Goal: Task Accomplishment & Management: Manage account settings

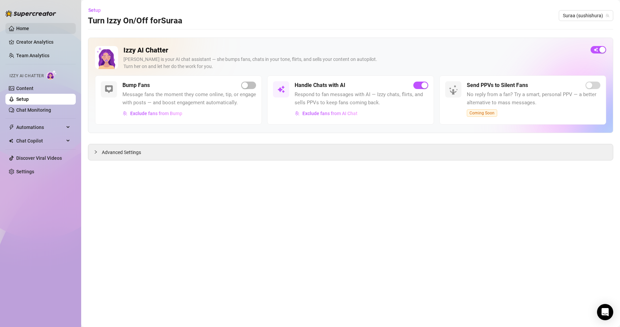
click at [29, 29] on link "Home" at bounding box center [22, 28] width 13 height 5
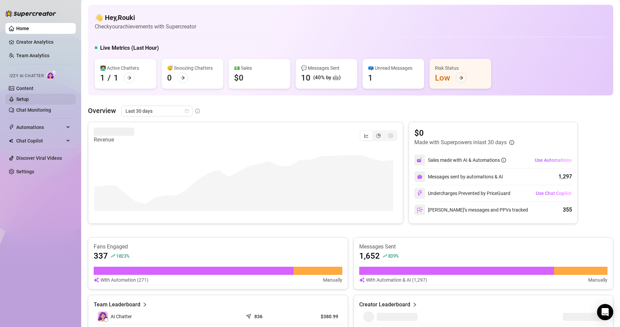
click at [28, 99] on link "Setup" at bounding box center [22, 98] width 13 height 5
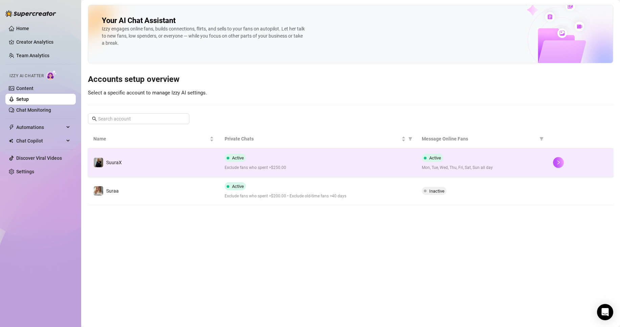
click at [274, 165] on span "Exclude fans who spent >$250.00" at bounding box center [318, 167] width 186 height 6
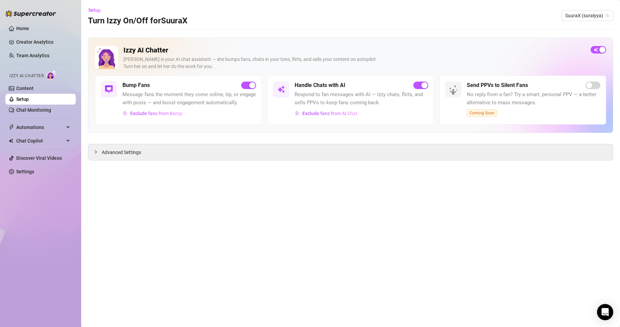
drag, startPoint x: 140, startPoint y: 154, endPoint x: 200, endPoint y: 181, distance: 65.8
click at [140, 154] on span "Advanced Settings" at bounding box center [121, 152] width 39 height 7
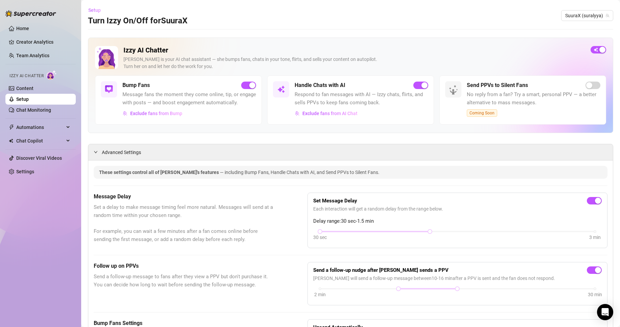
click at [99, 8] on span "Setup" at bounding box center [94, 9] width 13 height 5
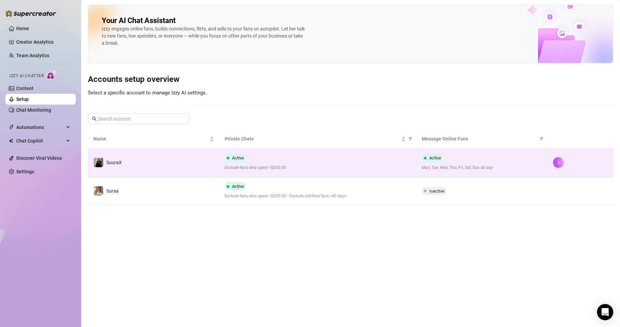
click at [136, 162] on td "SuuraX" at bounding box center [153, 162] width 131 height 28
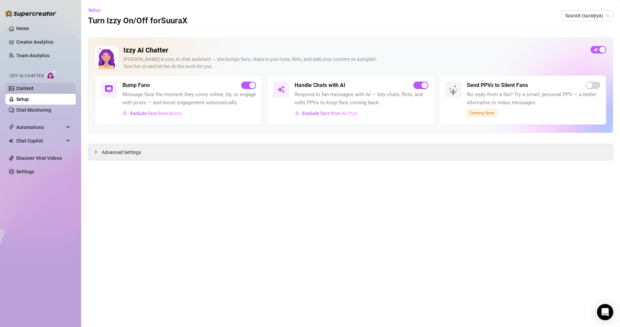
click at [28, 90] on link "Content" at bounding box center [24, 88] width 17 height 5
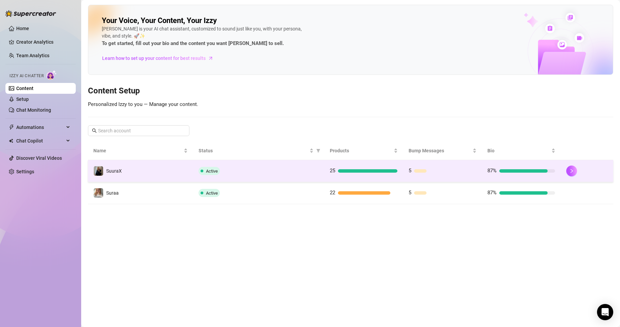
click at [148, 160] on td "SuuraX" at bounding box center [140, 171] width 105 height 22
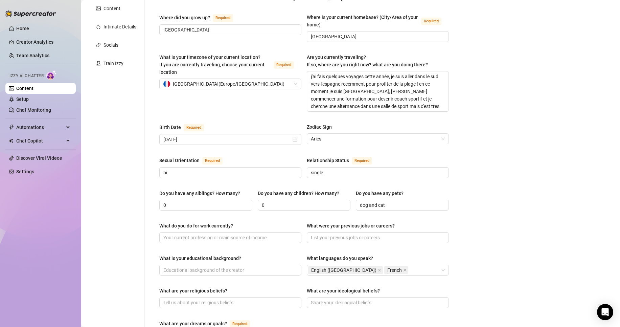
drag, startPoint x: 86, startPoint y: 178, endPoint x: 1, endPoint y: 59, distance: 146.7
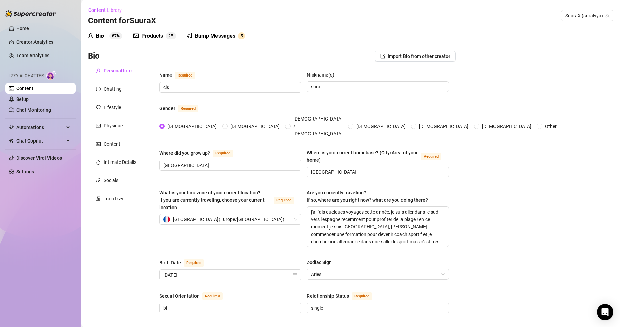
click at [125, 87] on div "Chatting" at bounding box center [116, 89] width 57 height 13
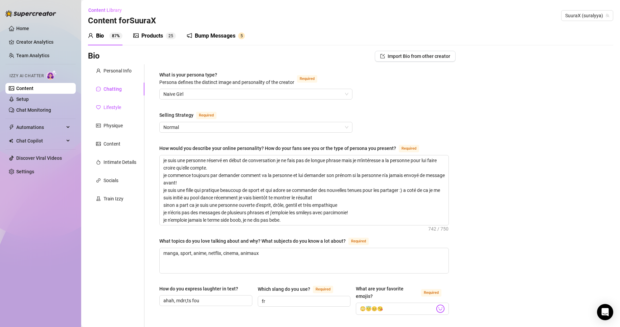
click at [108, 105] on div "Lifestyle" at bounding box center [113, 107] width 18 height 7
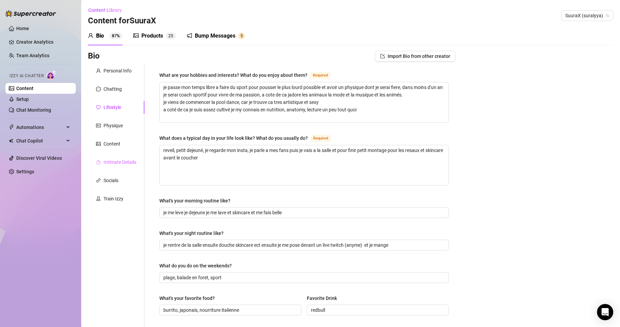
drag, startPoint x: 141, startPoint y: 157, endPoint x: 139, endPoint y: 160, distance: 3.9
click at [140, 159] on div "Intimate Details" at bounding box center [116, 162] width 57 height 13
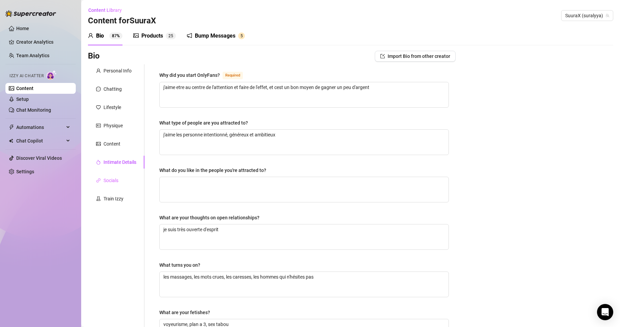
click at [109, 174] on div "Socials" at bounding box center [116, 180] width 57 height 13
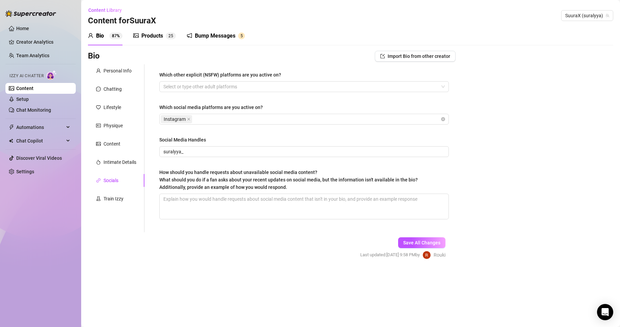
click at [162, 169] on div "How should you handle requests about unavailable social media content? What sho…" at bounding box center [288, 180] width 259 height 22
click at [162, 194] on textarea "How should you handle requests about unavailable social media content? What sho…" at bounding box center [304, 206] width 289 height 25
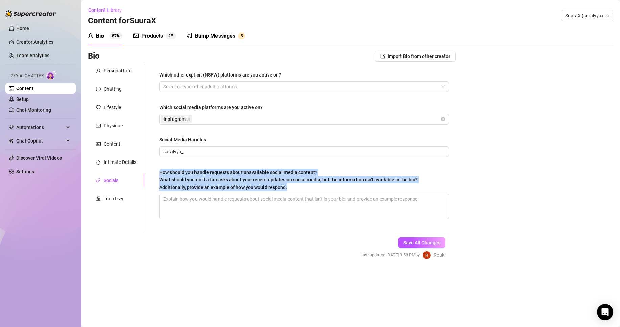
drag, startPoint x: 162, startPoint y: 170, endPoint x: 322, endPoint y: 190, distance: 160.7
click at [322, 190] on div "How should you handle requests about unavailable social media content? What sho…" at bounding box center [288, 180] width 259 height 22
click at [322, 194] on textarea "How should you handle requests about unavailable social media content? What sho…" at bounding box center [304, 206] width 289 height 25
copy span "How should you handle requests about unavailable social media content? What sho…"
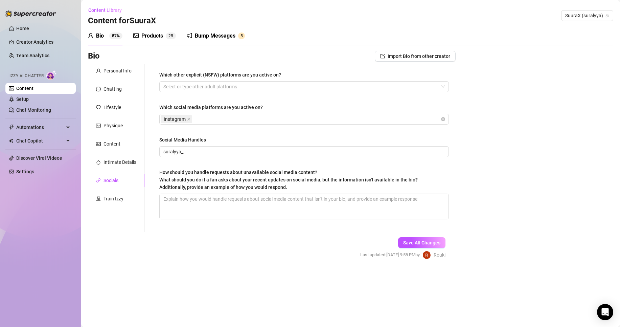
click at [99, 237] on form "Personal Info Chatting Lifestyle Physique Content Intimate Details Socials Trai…" at bounding box center [272, 167] width 368 height 207
click at [200, 216] on textarea "How should you handle requests about unavailable social media content? What sho…" at bounding box center [304, 206] width 289 height 25
click at [120, 122] on div "Physique" at bounding box center [113, 125] width 19 height 7
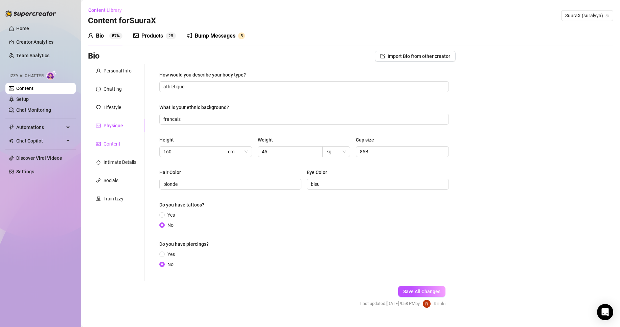
click at [117, 145] on div "Content" at bounding box center [112, 143] width 17 height 7
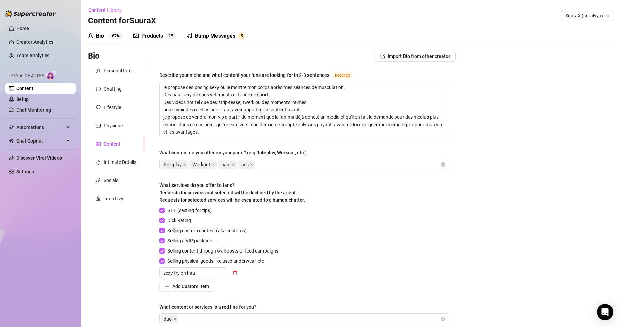
click at [121, 115] on div "Personal Info Chatting Lifestyle Physique Content Intimate Details Socials Trai…" at bounding box center [116, 200] width 57 height 273
click at [117, 126] on div "Physique" at bounding box center [113, 125] width 19 height 7
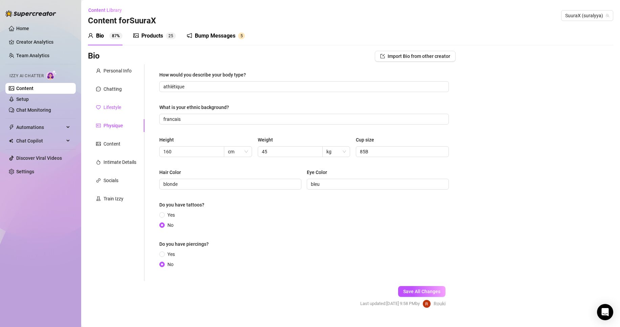
click at [120, 109] on div "Lifestyle" at bounding box center [113, 107] width 18 height 7
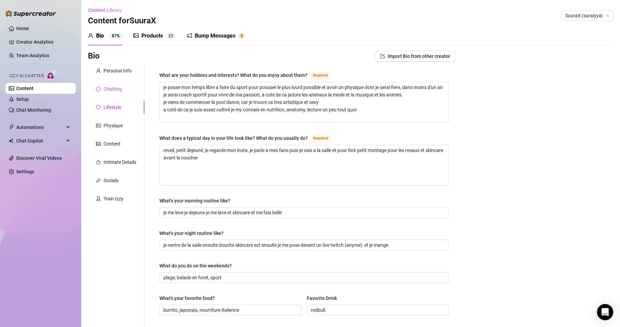
click at [111, 88] on div "Chatting" at bounding box center [113, 88] width 18 height 7
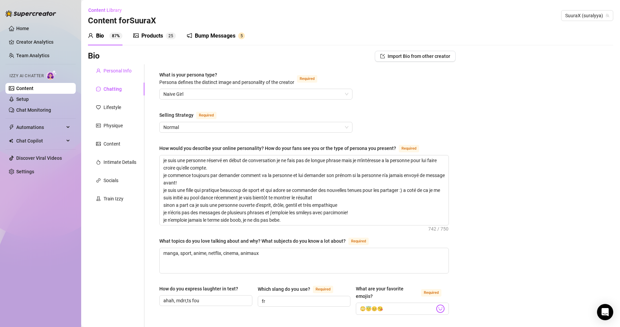
click at [120, 72] on div "Personal Info" at bounding box center [118, 70] width 28 height 7
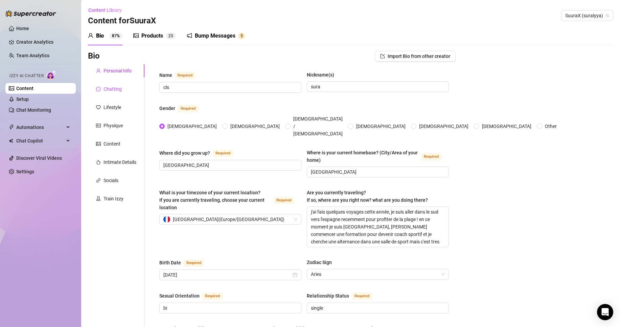
click at [106, 92] on div "Chatting" at bounding box center [113, 88] width 18 height 7
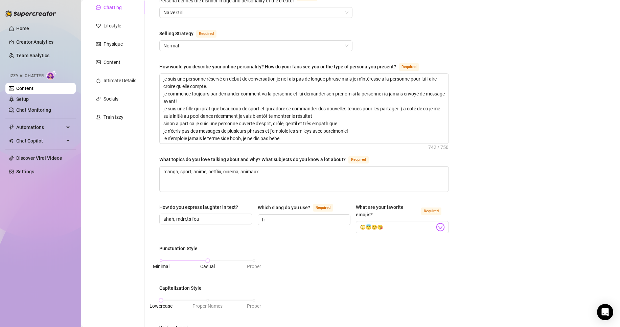
scroll to position [102, 0]
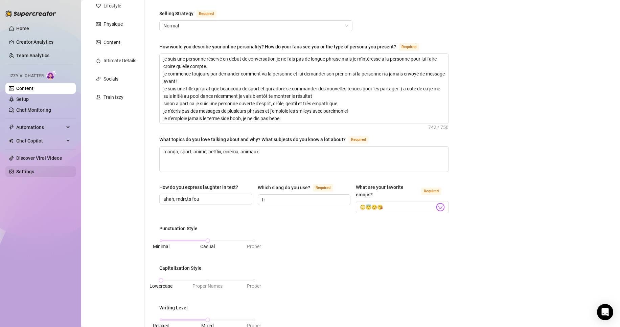
click at [26, 169] on link "Settings" at bounding box center [25, 171] width 18 height 5
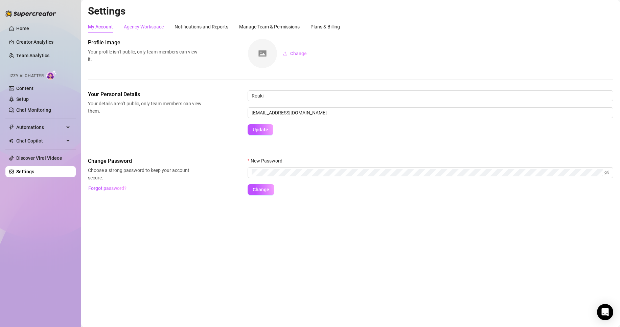
click at [145, 28] on div "Agency Workspace" at bounding box center [144, 26] width 40 height 7
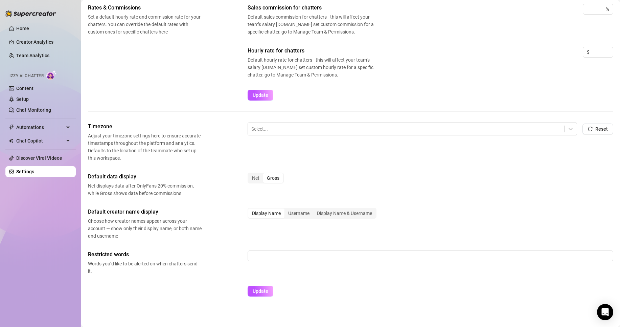
scroll to position [125, 0]
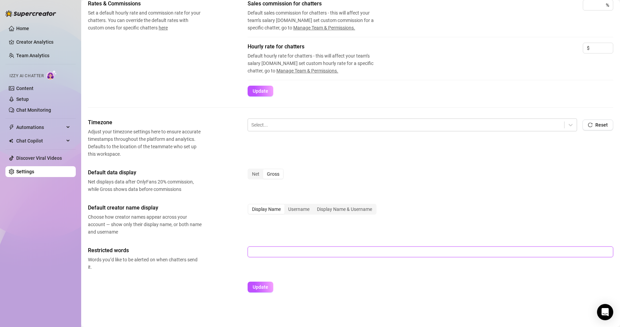
click at [309, 248] on input "text" at bounding box center [431, 251] width 366 height 11
type input "c"
type input "s"
type input "camgirl, side boob,"
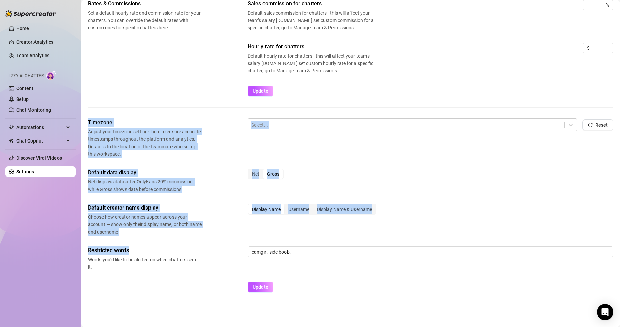
drag, startPoint x: 88, startPoint y: 123, endPoint x: 194, endPoint y: 245, distance: 162.0
click at [194, 245] on div "Timezone Adjust your timezone settings here to ensure accurate timestamps throu…" at bounding box center [351, 208] width 526 height 180
click at [183, 237] on div "Timezone Adjust your timezone settings here to ensure accurate timestamps throu…" at bounding box center [351, 208] width 526 height 180
drag, startPoint x: 196, startPoint y: 238, endPoint x: 94, endPoint y: 114, distance: 160.2
click at [93, 109] on div "Workspace’s Image & Name Your profile image is used in emails and for display i…" at bounding box center [351, 106] width 526 height 384
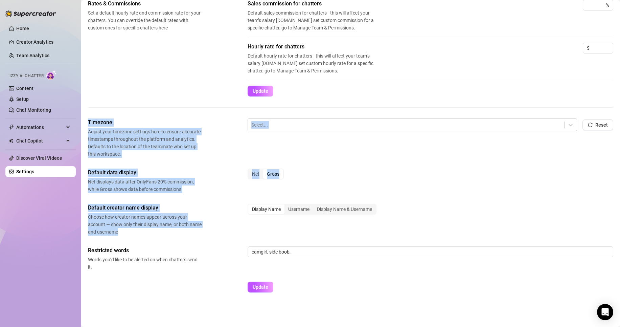
copy div "Timezone Adjust your timezone settings here to ensure accurate timestamps throu…"
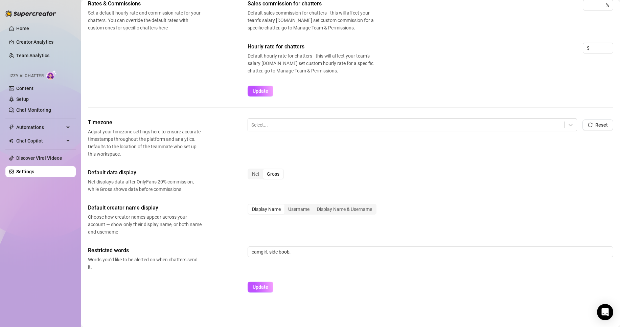
drag, startPoint x: 114, startPoint y: 282, endPoint x: 134, endPoint y: 283, distance: 20.0
click at [114, 282] on div at bounding box center [145, 282] width 114 height 1
click at [400, 171] on div "Net Gross" at bounding box center [431, 177] width 366 height 17
click at [286, 132] on div "Select... Reset" at bounding box center [431, 127] width 366 height 19
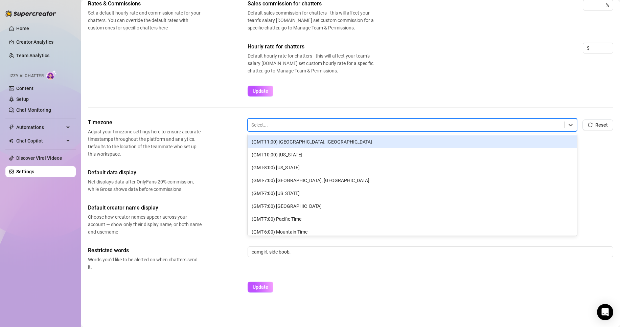
click at [287, 130] on div "Select..." at bounding box center [406, 125] width 316 height 12
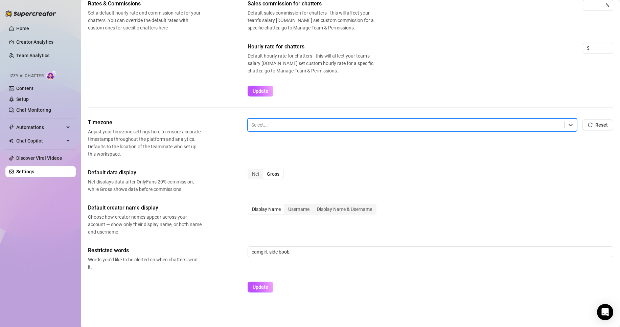
click at [287, 130] on div "Select..." at bounding box center [406, 125] width 316 height 12
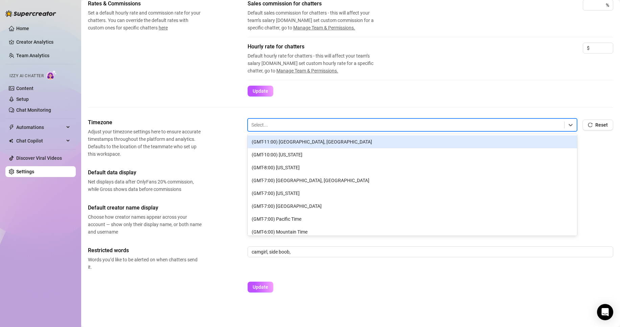
click at [202, 104] on div "Rates & Commissions Set a default hourly rate and commission rate for your chat…" at bounding box center [351, 59] width 526 height 119
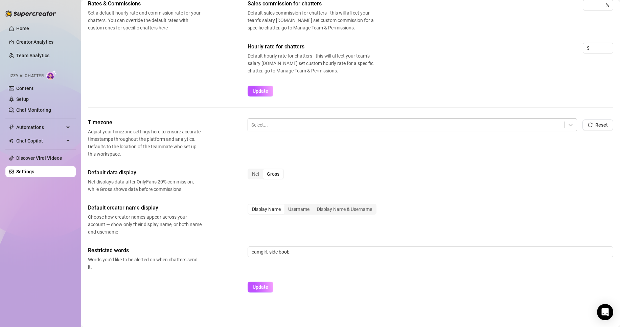
click at [263, 121] on div at bounding box center [406, 124] width 310 height 9
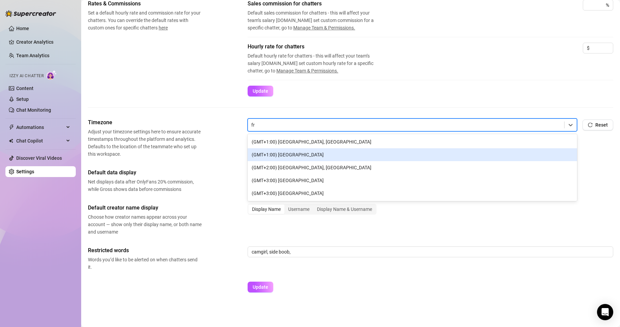
type input "f"
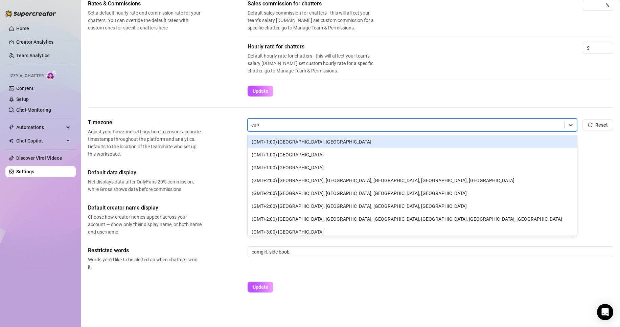
type input "europ"
click at [307, 143] on div "(GMT+1:00) [GEOGRAPHIC_DATA], [GEOGRAPHIC_DATA]" at bounding box center [413, 141] width 330 height 13
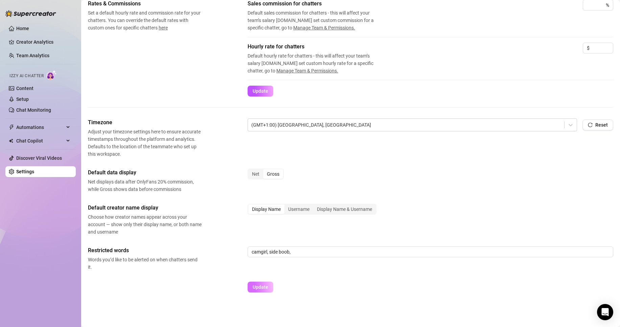
click at [258, 288] on span "Update" at bounding box center [261, 286] width 16 height 5
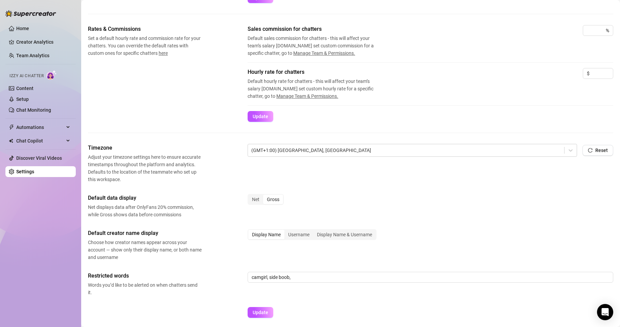
scroll to position [0, 0]
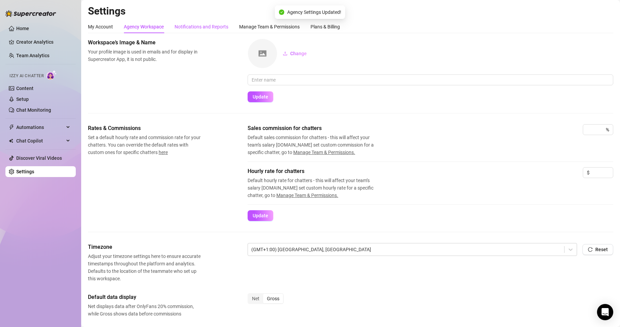
click at [214, 24] on div "Notifications and Reports" at bounding box center [202, 26] width 54 height 7
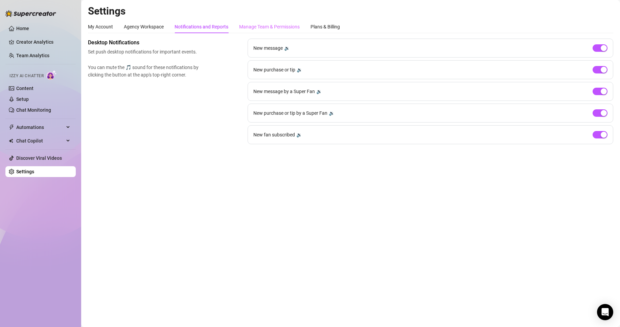
click at [253, 31] on div "Manage Team & Permissions" at bounding box center [269, 26] width 61 height 13
click at [260, 25] on div "Manage Team & Permissions" at bounding box center [269, 26] width 61 height 7
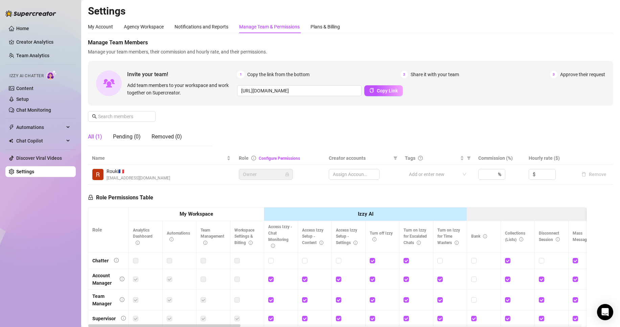
click at [284, 35] on div "My Account Agency Workspace Notifications and Reports Manage Team & Permissions…" at bounding box center [351, 199] width 526 height 359
click at [327, 29] on div "Plans & Billing" at bounding box center [325, 26] width 29 height 7
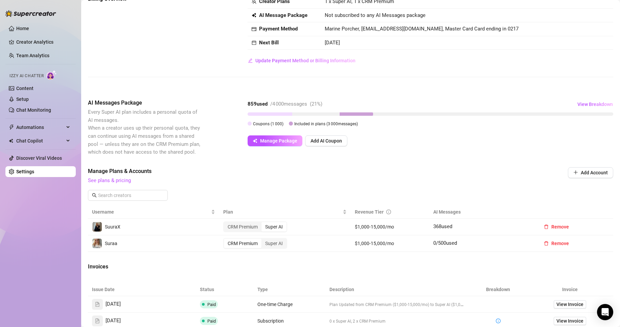
scroll to position [129, 0]
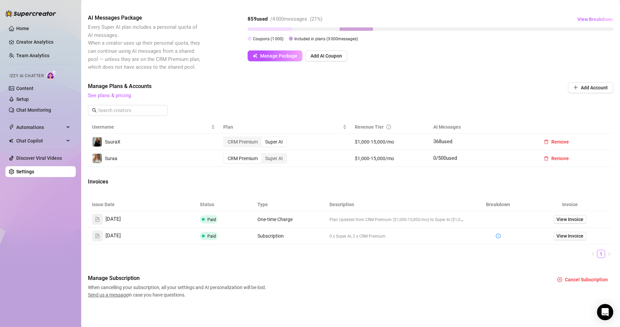
click at [45, 149] on ul "Home Creator Analytics Team Analytics Izzy AI Chatter Content Setup Chat Monito…" at bounding box center [40, 99] width 70 height 159
click at [48, 145] on span "Chat Copilot" at bounding box center [40, 140] width 48 height 11
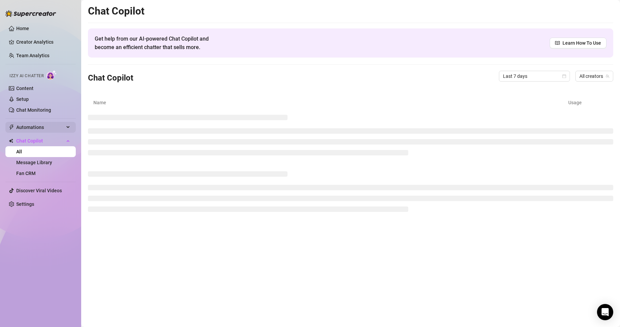
click at [54, 128] on span "Automations" at bounding box center [40, 127] width 48 height 11
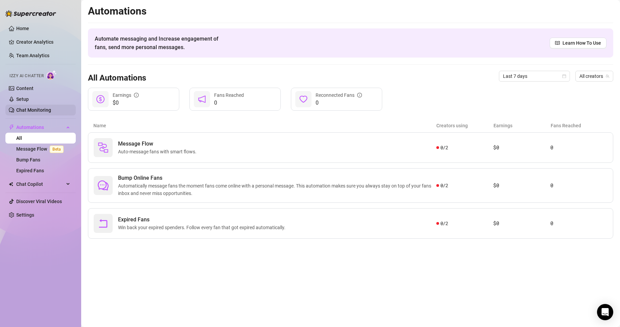
click at [51, 109] on link "Chat Monitoring" at bounding box center [33, 109] width 35 height 5
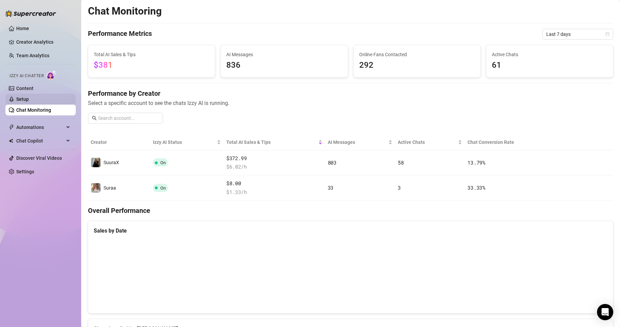
click at [29, 96] on link "Setup" at bounding box center [22, 98] width 13 height 5
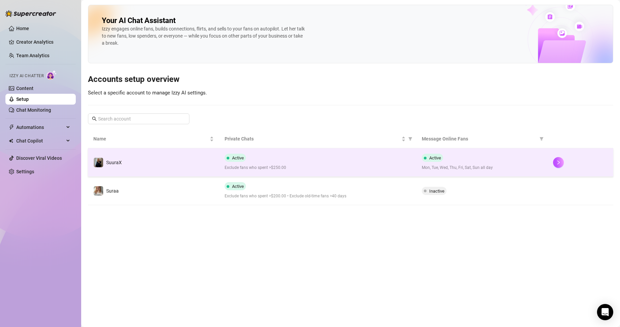
click at [122, 164] on td "SuuraX" at bounding box center [153, 162] width 131 height 28
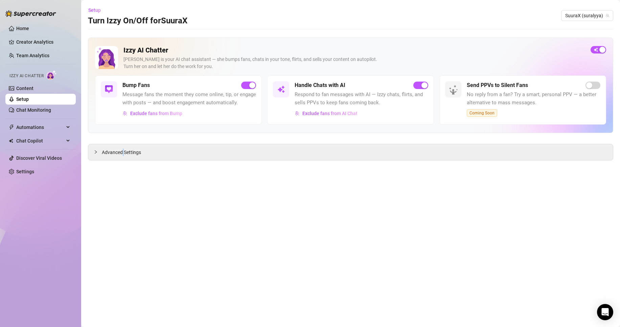
click at [122, 164] on main "Setup Turn Izzy On/Off for SuuraX SuuraX (suralyya) Izzy AI Chatter [PERSON_NAM…" at bounding box center [350, 163] width 539 height 327
click at [129, 151] on span "Advanced Settings" at bounding box center [121, 152] width 39 height 7
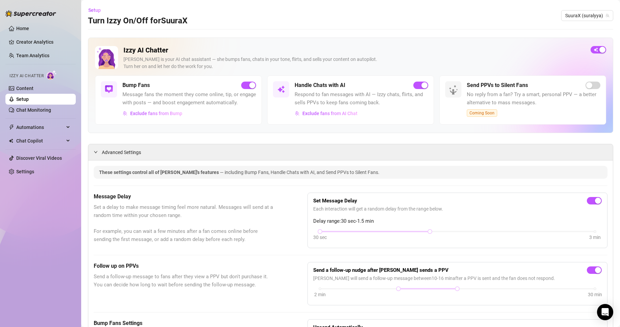
click at [430, 242] on div "30 sec 3 min" at bounding box center [457, 235] width 289 height 13
click at [429, 241] on div "30 sec 3 min" at bounding box center [457, 235] width 289 height 13
drag, startPoint x: 427, startPoint y: 240, endPoint x: 418, endPoint y: 240, distance: 9.2
click at [418, 232] on div "30 sec 3 min" at bounding box center [457, 230] width 275 height 3
click at [408, 236] on div "Set Message Delay Each interaction will get a random delay from the range below…" at bounding box center [457, 220] width 289 height 44
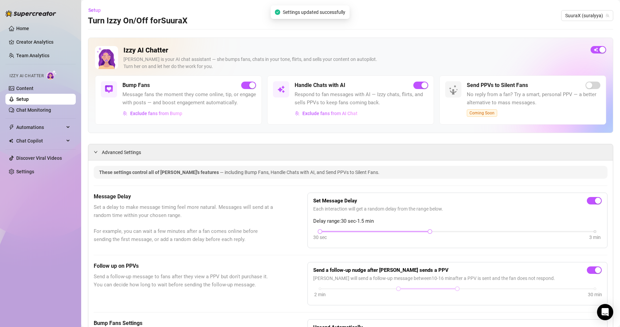
click at [408, 233] on div at bounding box center [375, 231] width 110 height 3
click at [404, 233] on div at bounding box center [375, 231] width 110 height 3
drag, startPoint x: 424, startPoint y: 239, endPoint x: 387, endPoint y: 239, distance: 37.2
click at [387, 232] on div "30 sec 3 min" at bounding box center [457, 230] width 275 height 3
